Goal: Find specific page/section: Find specific page/section

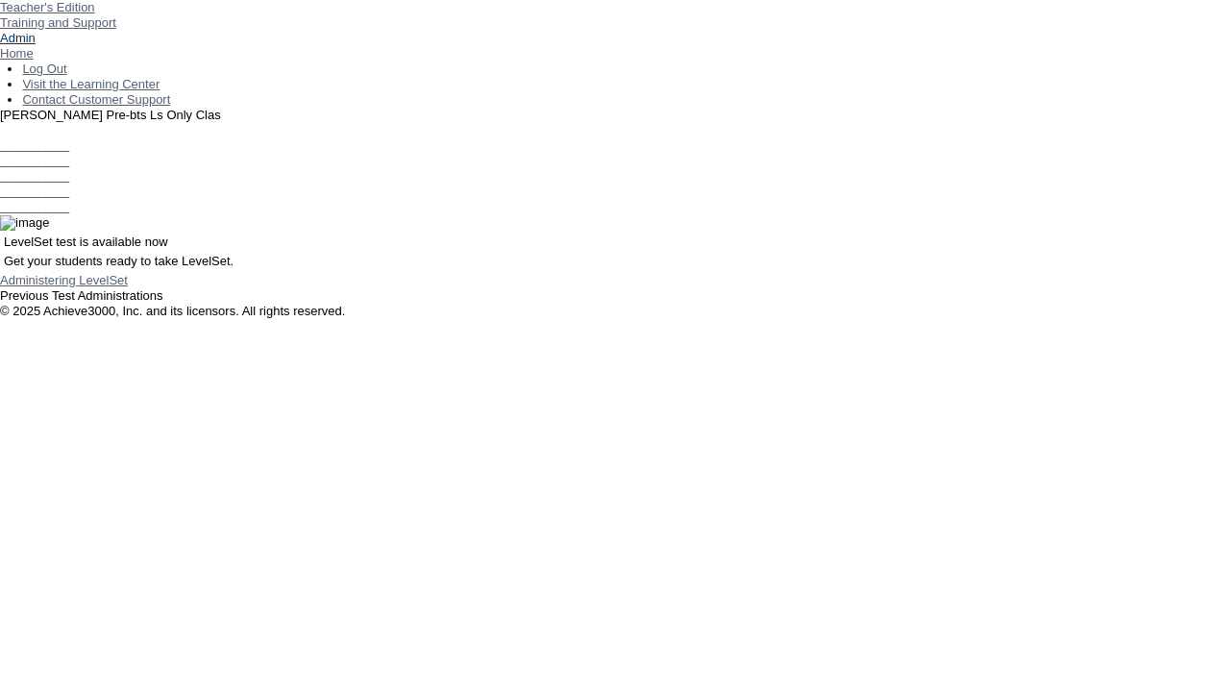
click at [36, 45] on link "Admin" at bounding box center [18, 38] width 36 height 14
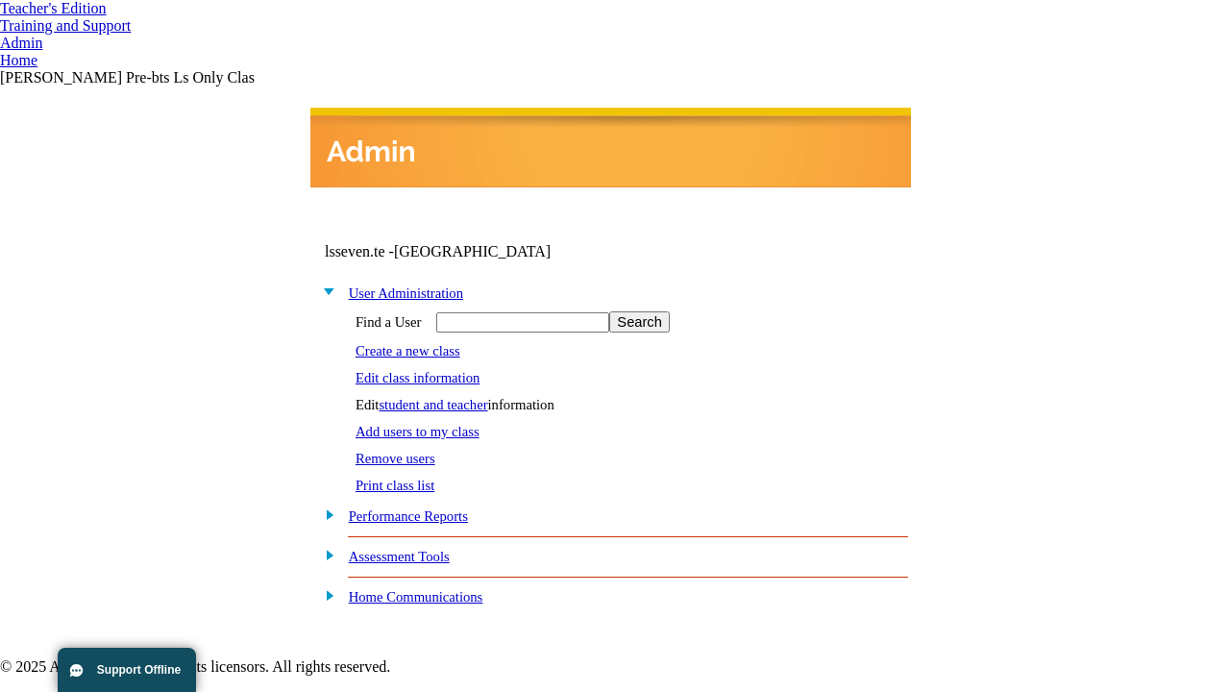
click at [450, 400] on link "student and teacher" at bounding box center [432, 404] width 109 height 15
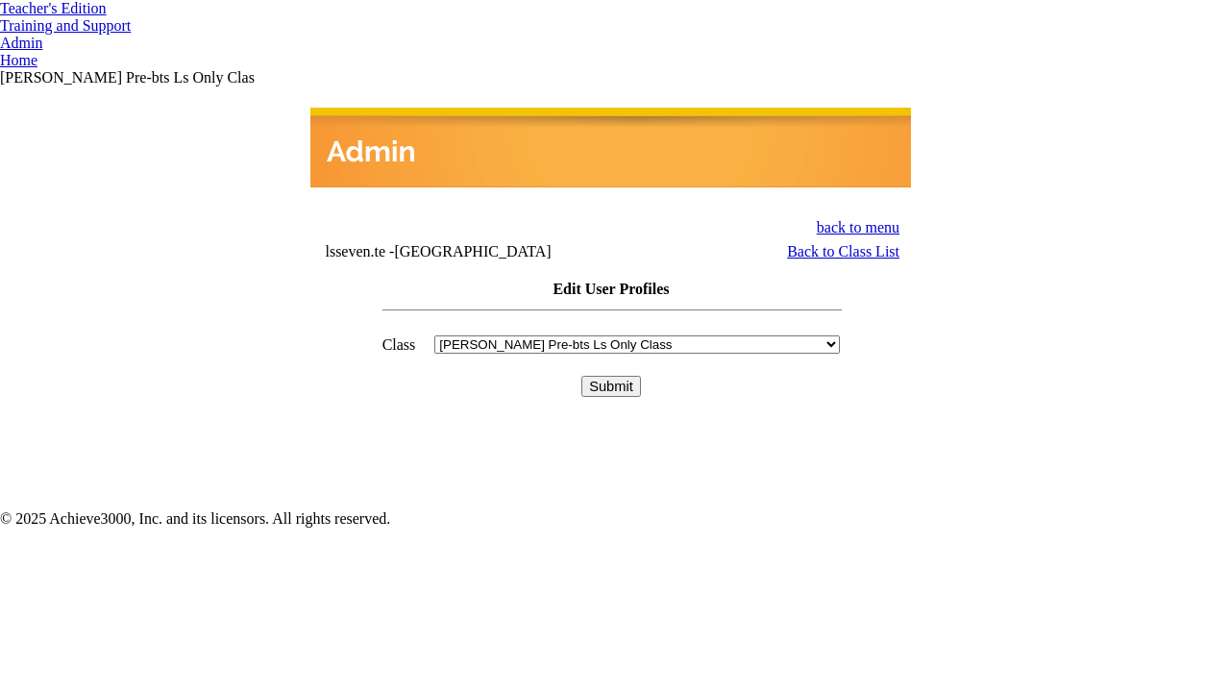
click at [611, 376] on input "Submit" at bounding box center [611, 386] width 60 height 21
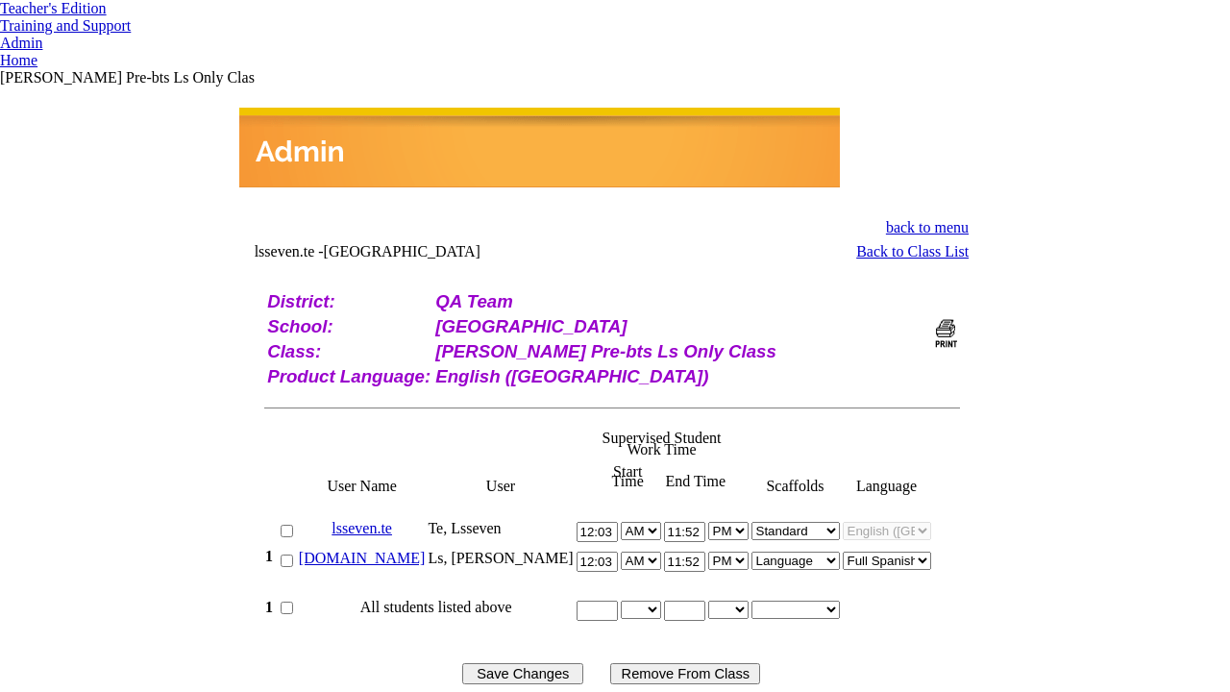
click at [399, 549] on link "[DOMAIN_NAME]" at bounding box center [362, 557] width 127 height 16
